Goal: Find specific page/section: Find specific page/section

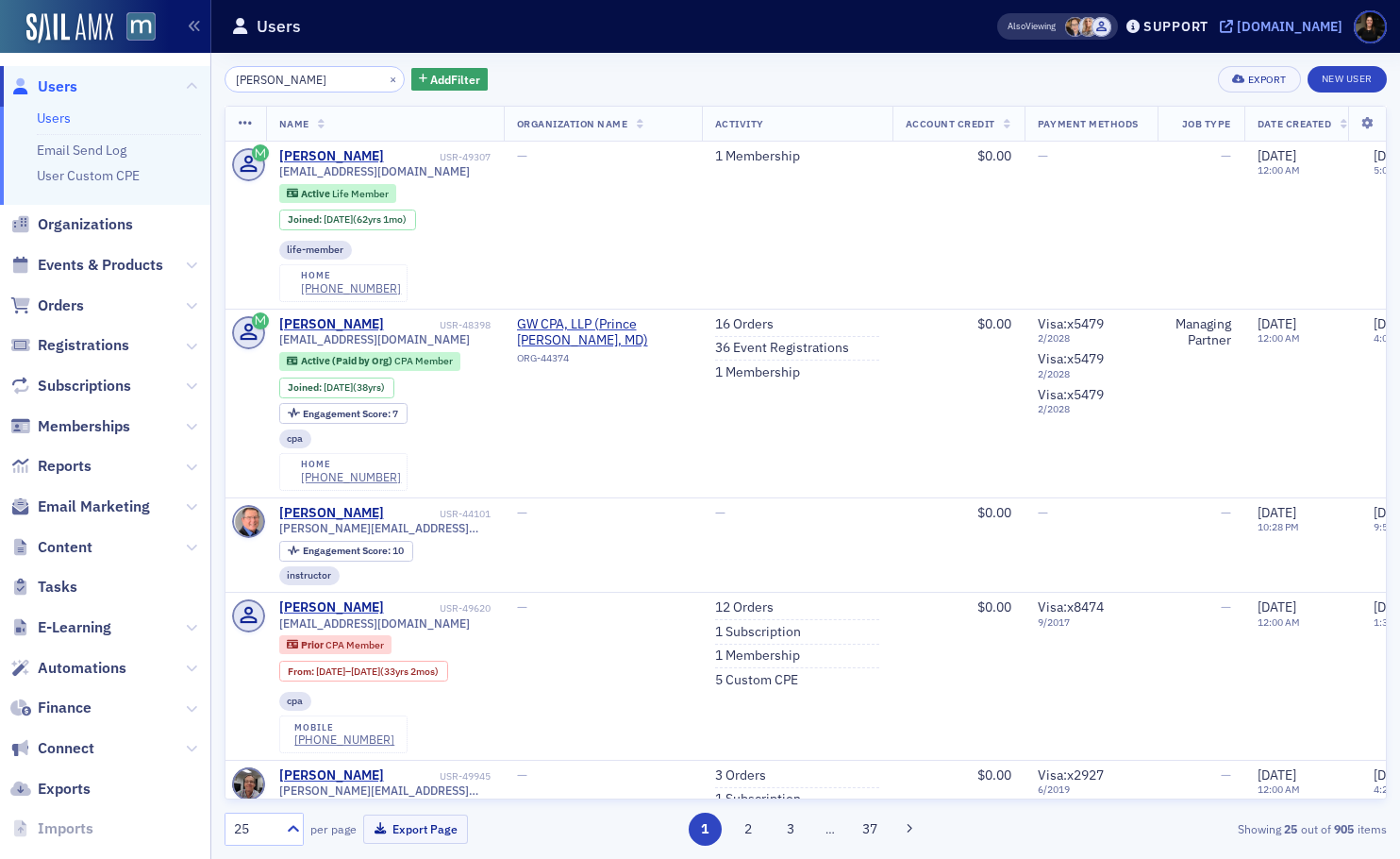
click at [1287, 26] on div "[DOMAIN_NAME]" at bounding box center [1290, 25] width 106 height 17
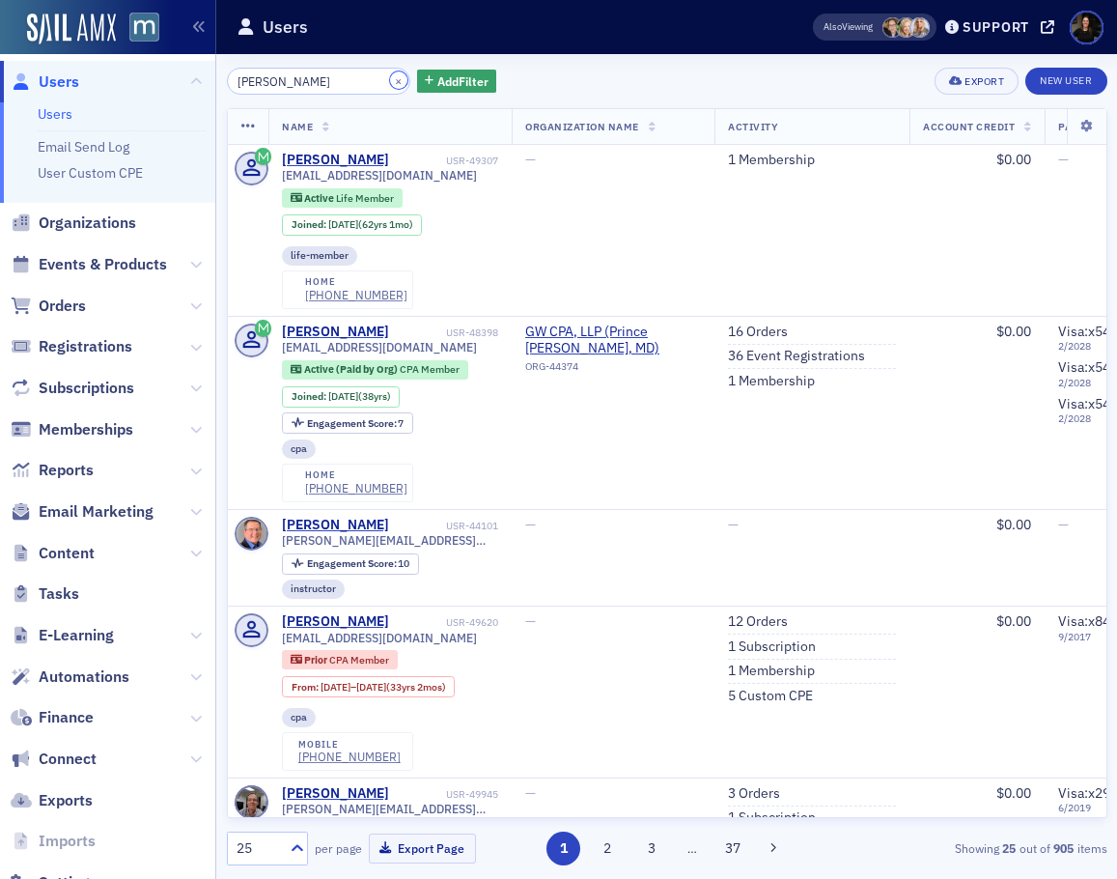
click at [390, 81] on button "×" at bounding box center [398, 79] width 17 height 17
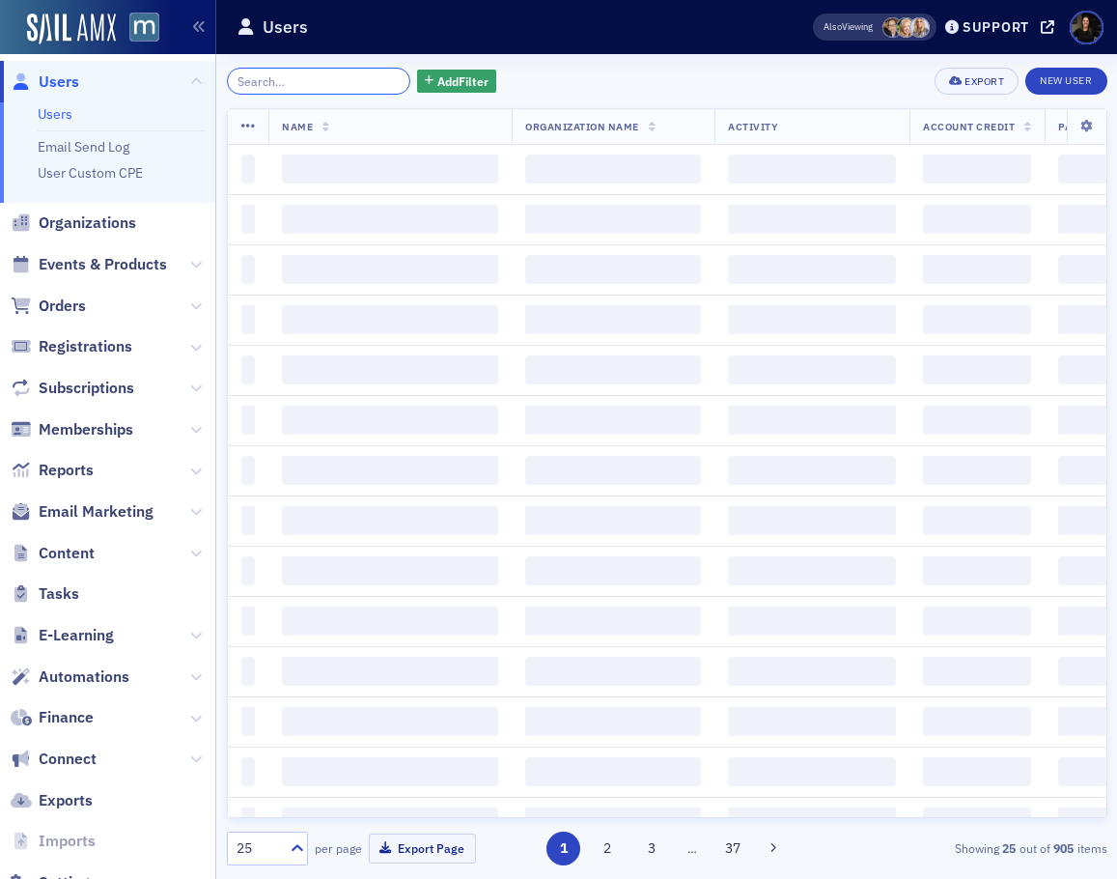
click at [303, 78] on input "search" at bounding box center [319, 81] width 184 height 27
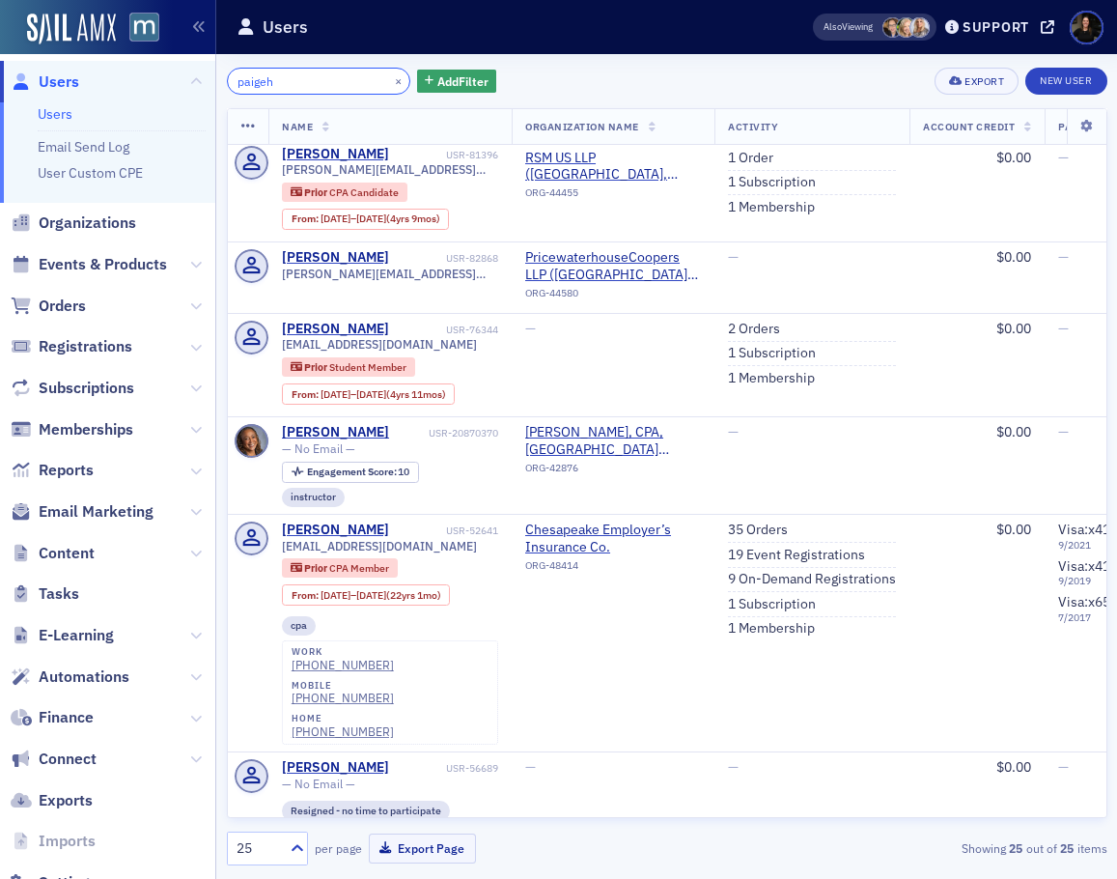
scroll to position [1959, 0]
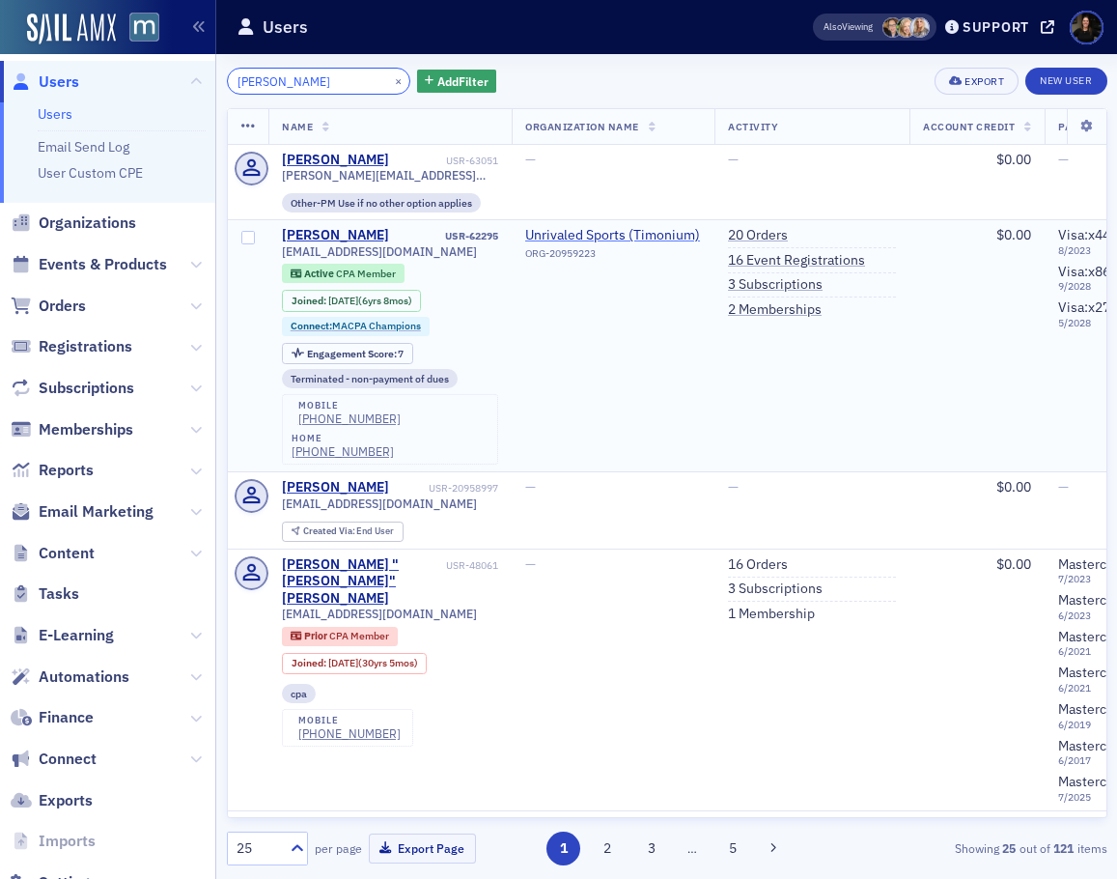
type input "[PERSON_NAME]"
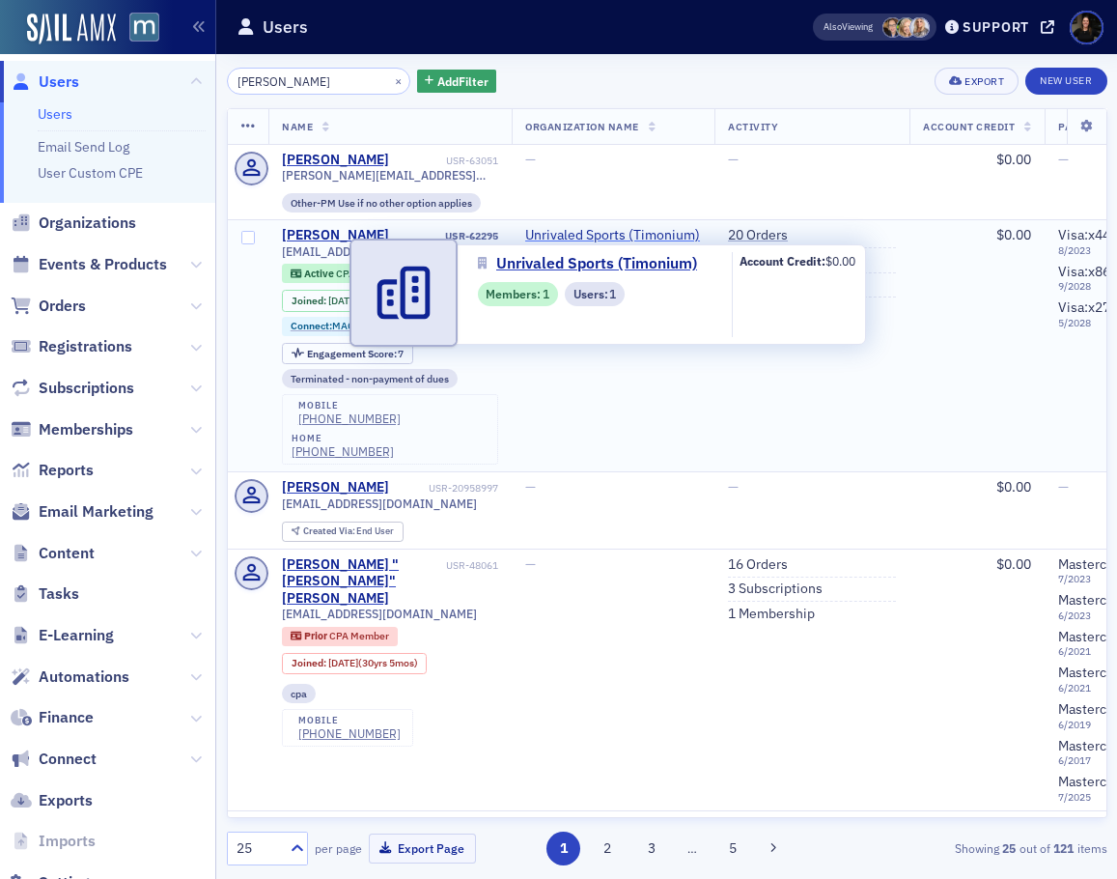
click at [686, 235] on span "Unrivaled Sports (Timonium)" at bounding box center [613, 235] width 176 height 17
select select "US"
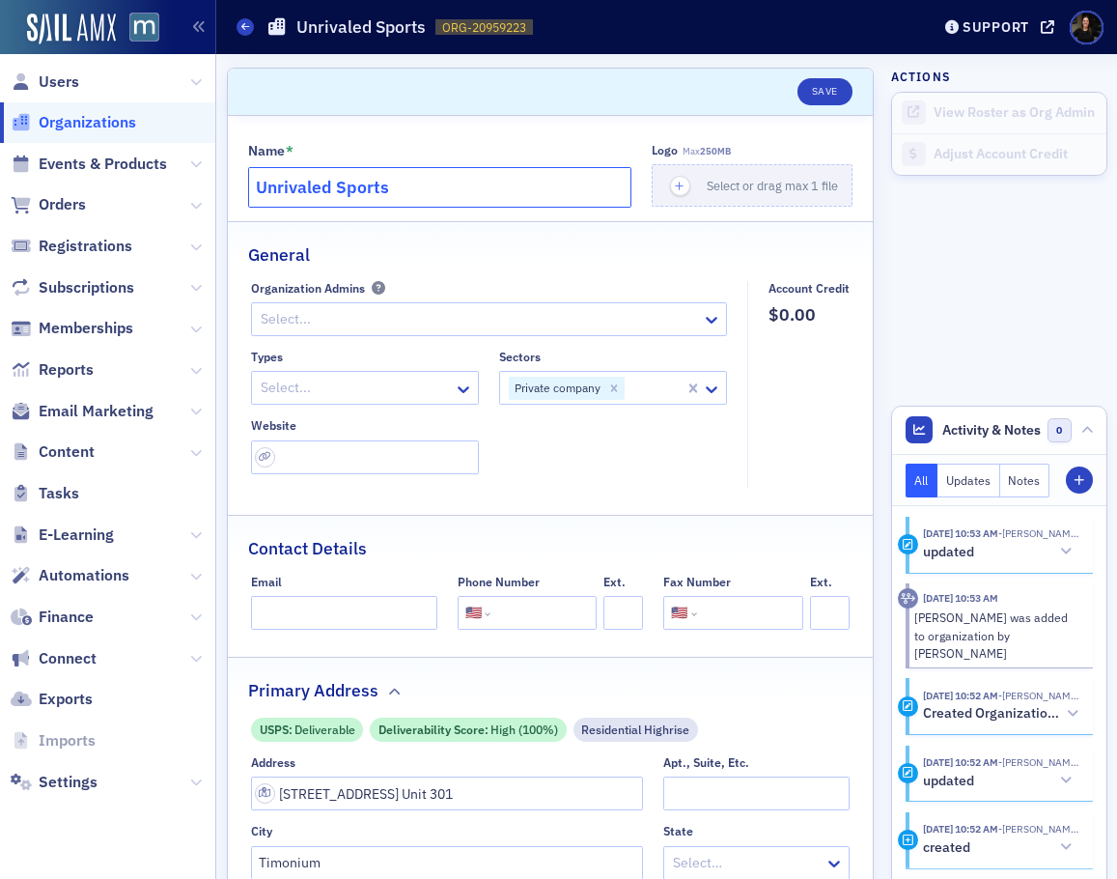
click at [445, 185] on input "Unrivaled Sports" at bounding box center [440, 187] width 384 height 41
